Goal: Task Accomplishment & Management: Complete application form

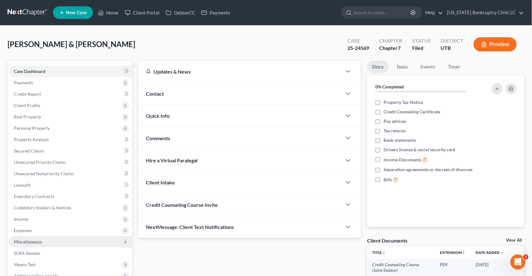
scroll to position [70, 0]
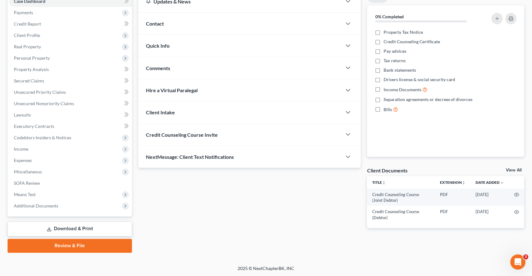
click at [73, 244] on link "Review & File" at bounding box center [70, 246] width 125 height 14
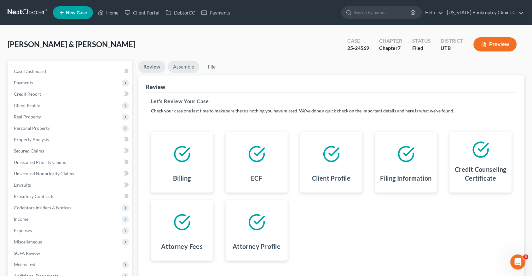
click at [187, 61] on link "Assemble" at bounding box center [183, 67] width 31 height 12
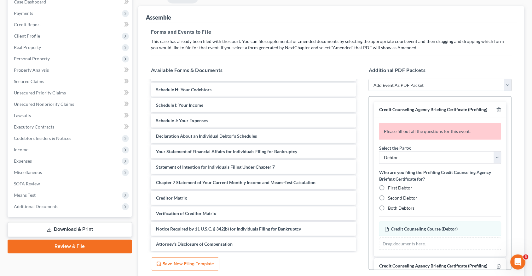
click at [426, 86] on select "Add Event As PDF Packet Affidavit/Declaration Amended Document Amended Schedule…" at bounding box center [440, 85] width 143 height 13
select select "6"
click at [369, 79] on select "Add Event As PDF Packet Affidavit/Declaration Amended Document Amended Schedule…" at bounding box center [440, 85] width 143 height 13
select select
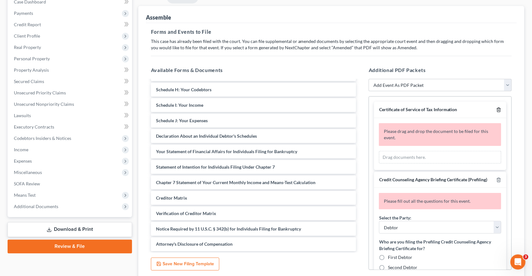
click at [499, 108] on icon "button" at bounding box center [499, 109] width 5 height 5
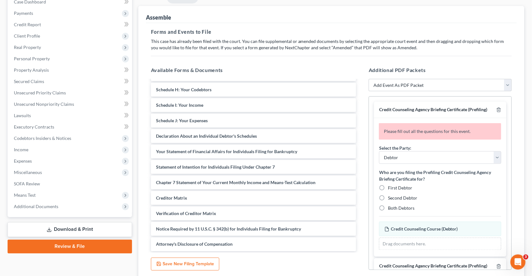
scroll to position [65, 0]
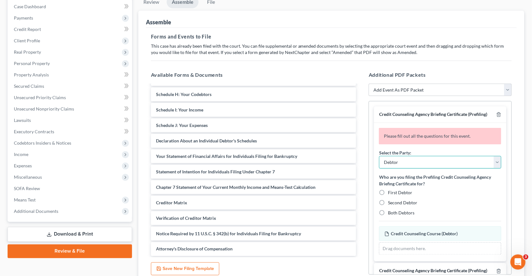
click at [424, 165] on select "Debtor Joint Debtor Debtor and Joint Debtor" at bounding box center [440, 162] width 122 height 13
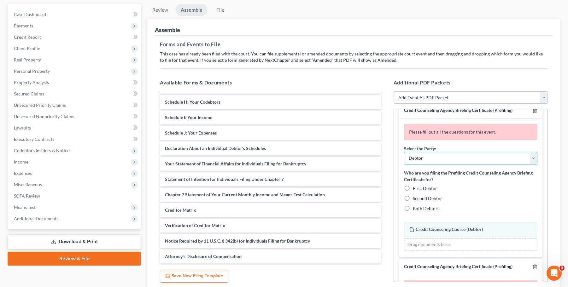
scroll to position [10, 0]
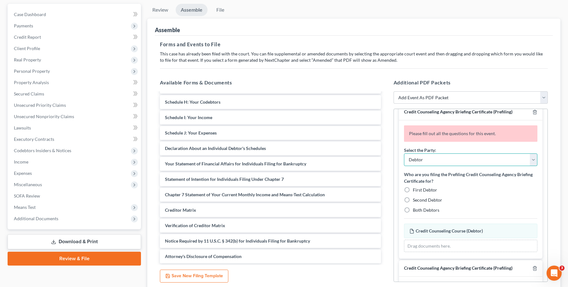
click at [428, 159] on select "Debtor Joint Debtor Debtor and Joint Debtor" at bounding box center [470, 160] width 133 height 13
select select "2"
click at [404, 154] on select "Debtor Joint Debtor Debtor and Joint Debtor" at bounding box center [470, 160] width 133 height 13
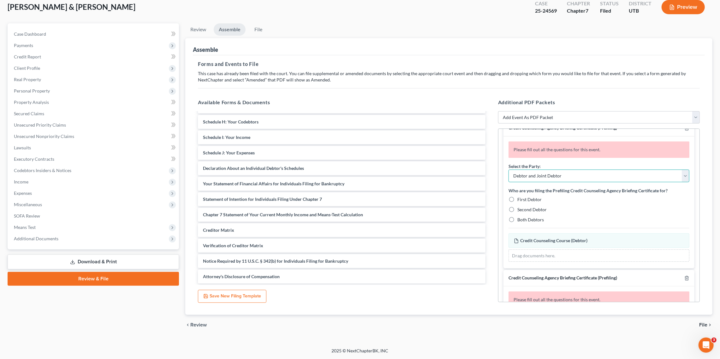
scroll to position [16, 0]
